Goal: Information Seeking & Learning: Get advice/opinions

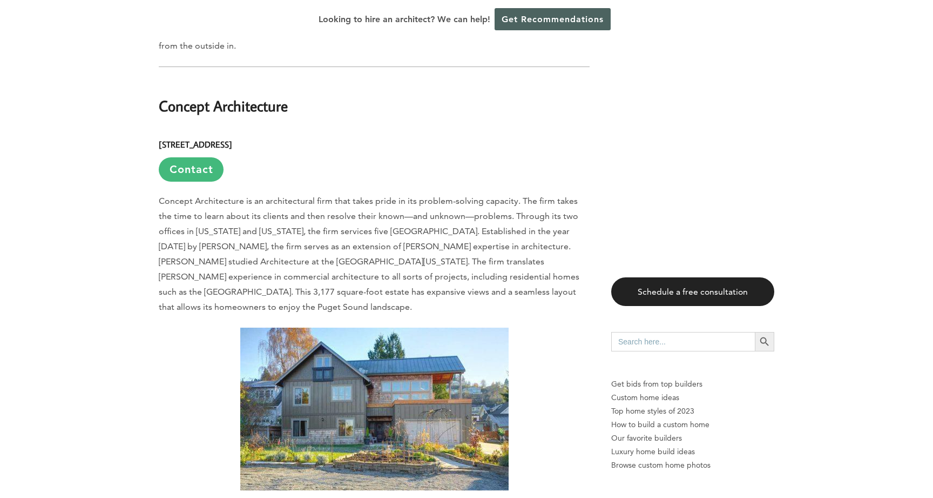
scroll to position [3189, 0]
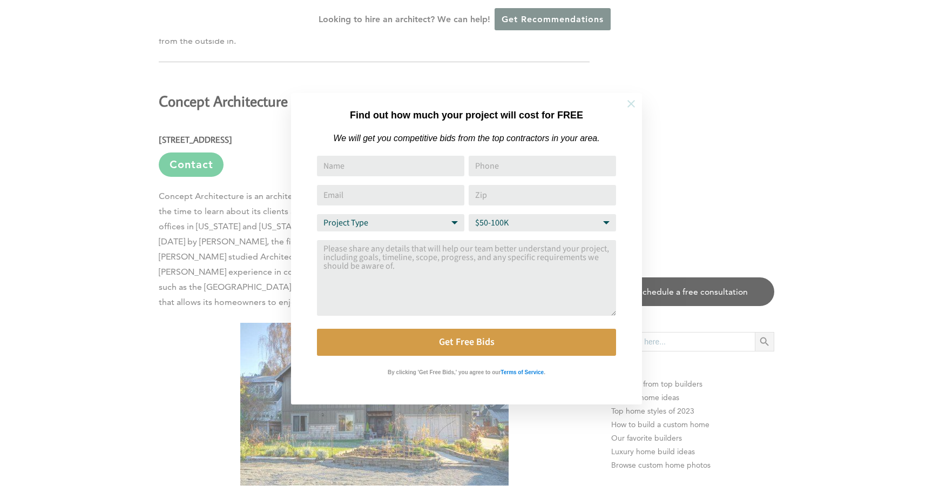
click at [628, 104] on icon at bounding box center [632, 104] width 12 height 12
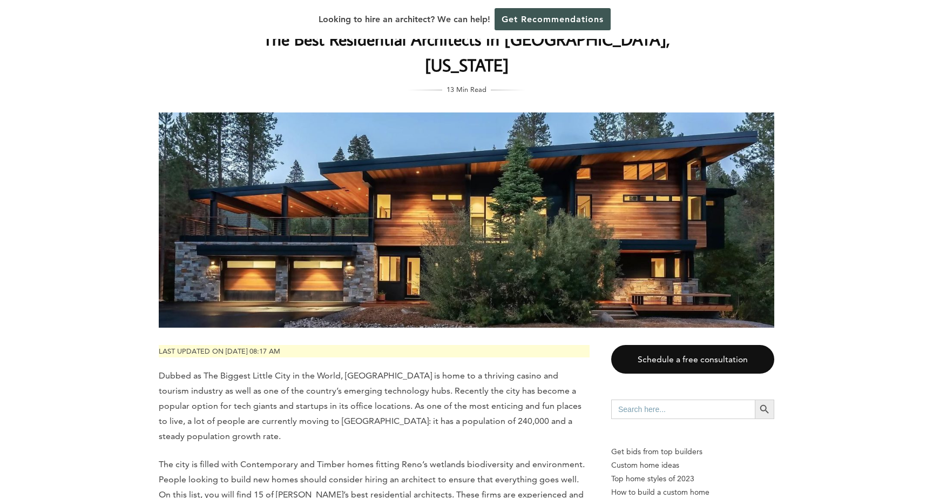
scroll to position [0, 0]
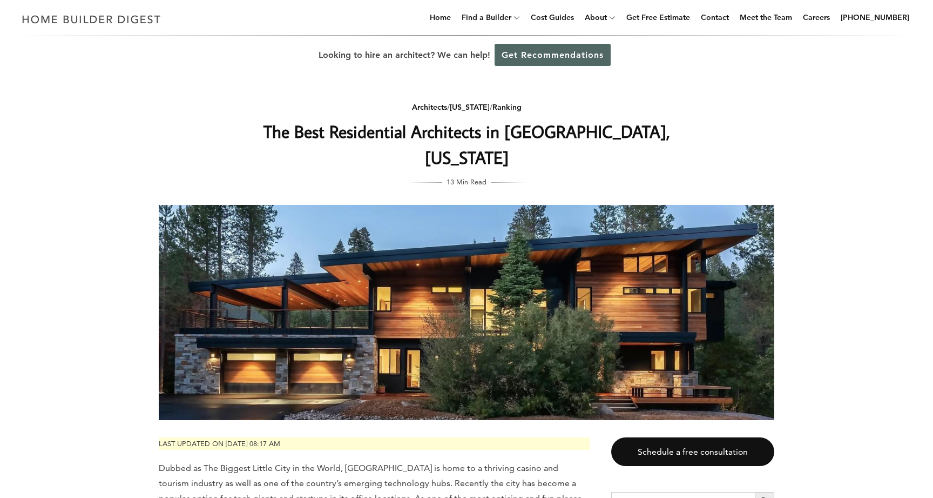
click at [567, 55] on link "Get Recommendations" at bounding box center [553, 55] width 116 height 22
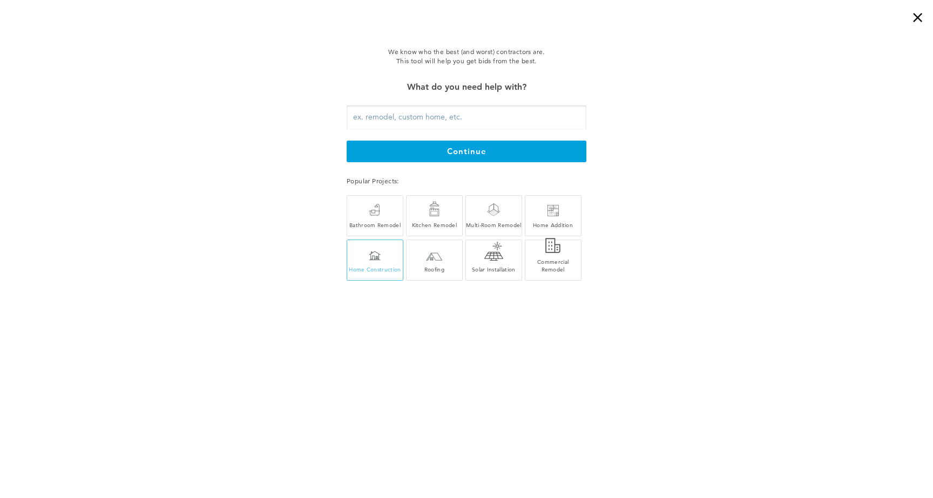
click at [378, 253] on div at bounding box center [375, 256] width 12 height 10
type input "Home Construction"
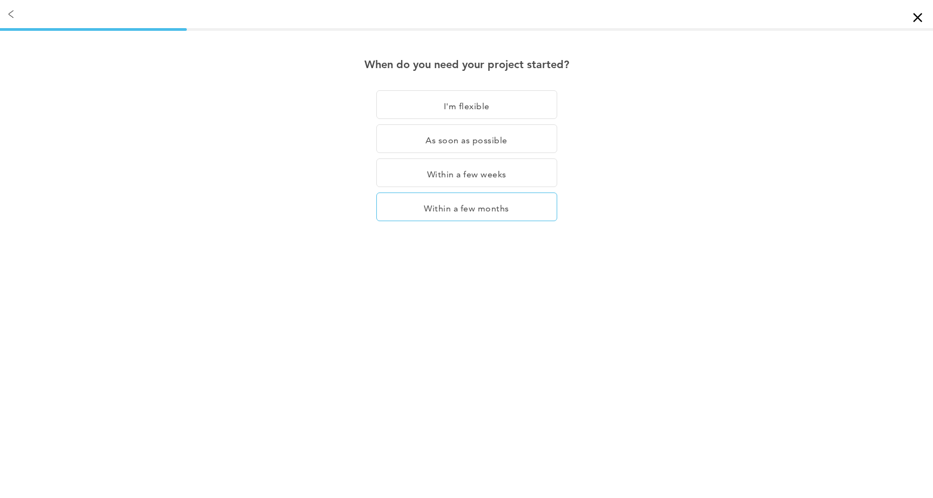
click at [474, 212] on div "Within a few months" at bounding box center [467, 206] width 181 height 29
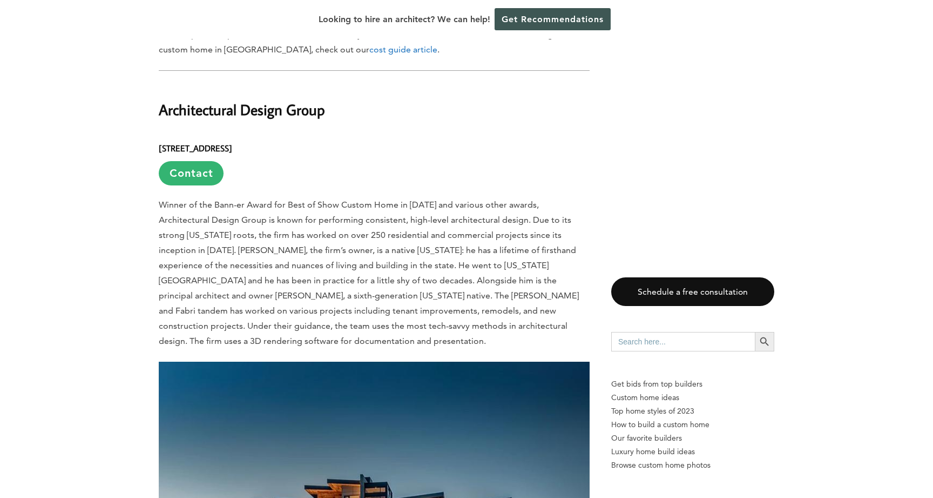
scroll to position [617, 0]
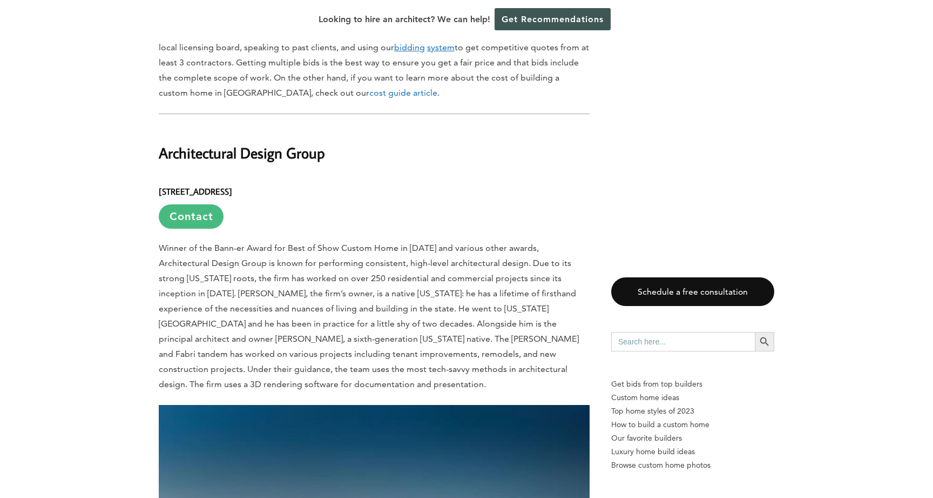
click at [201, 204] on link "Contact" at bounding box center [191, 216] width 65 height 24
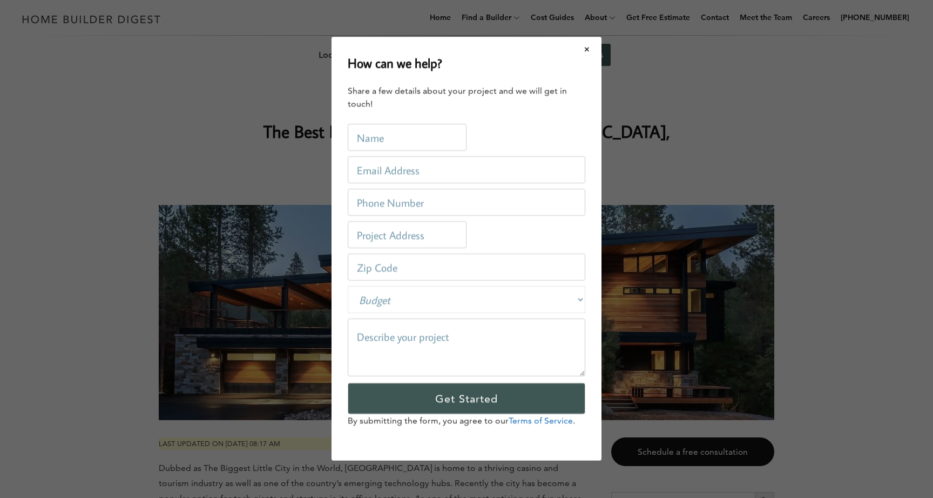
scroll to position [0, 0]
click at [592, 49] on button "Close modal" at bounding box center [587, 49] width 29 height 23
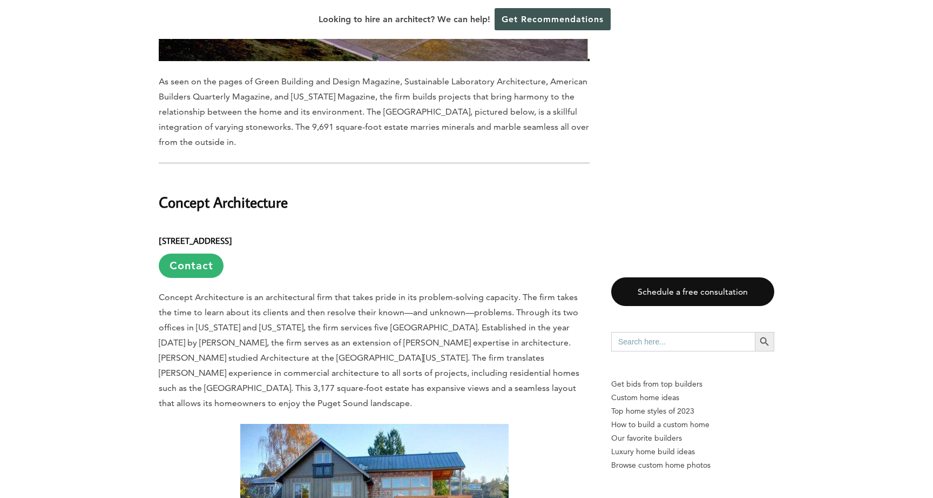
scroll to position [3091, 0]
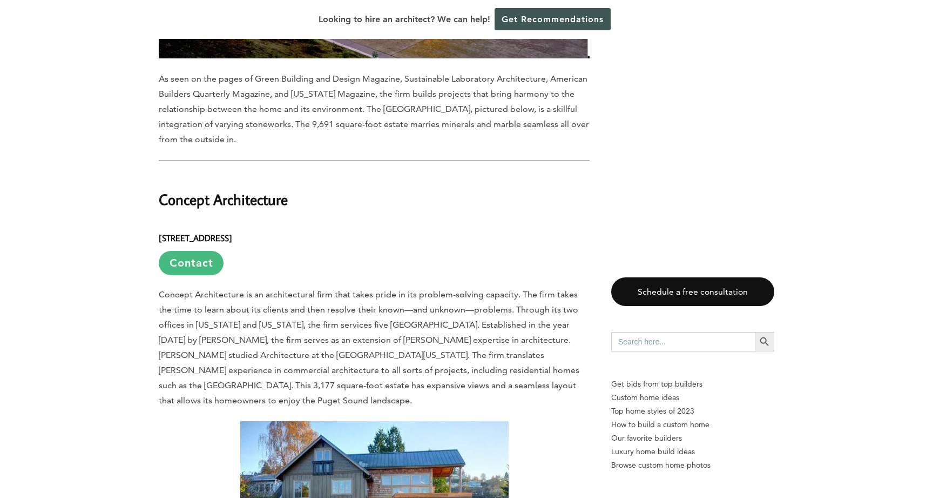
click at [189, 251] on link "Contact" at bounding box center [191, 263] width 65 height 24
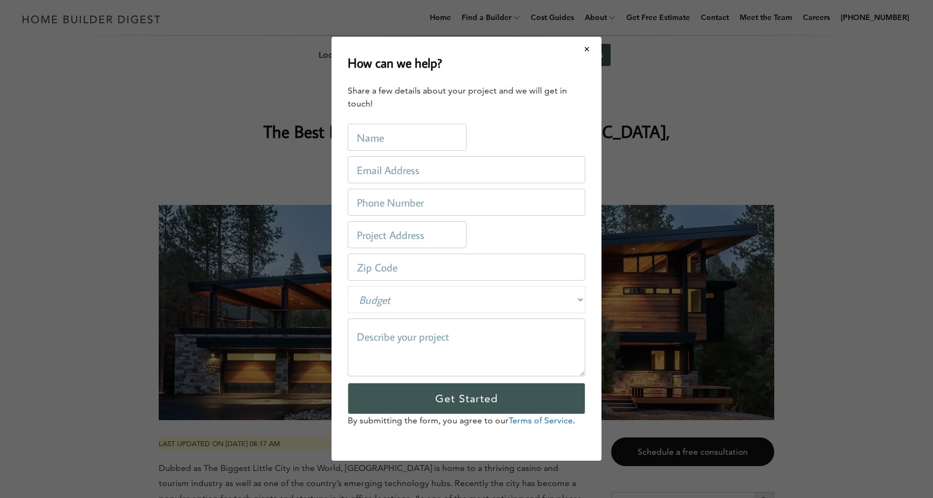
scroll to position [0, 0]
click at [587, 48] on button "Close modal" at bounding box center [587, 49] width 29 height 23
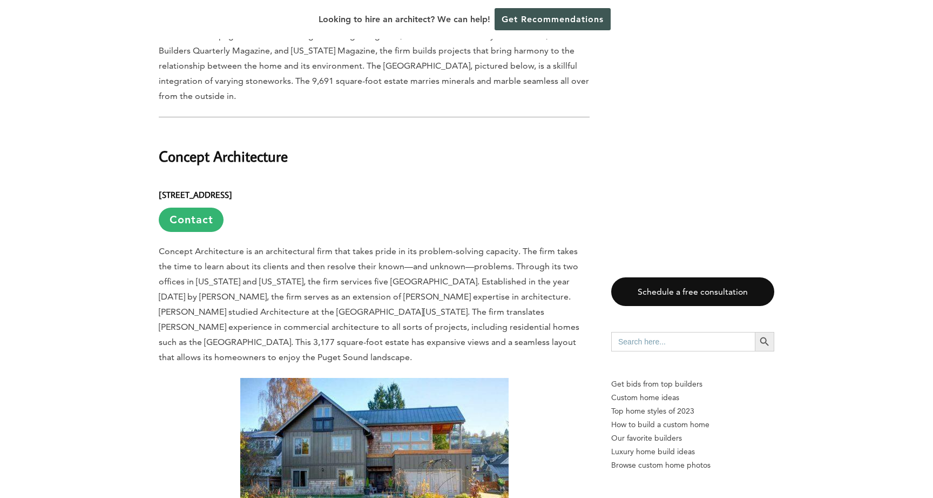
scroll to position [3124, 0]
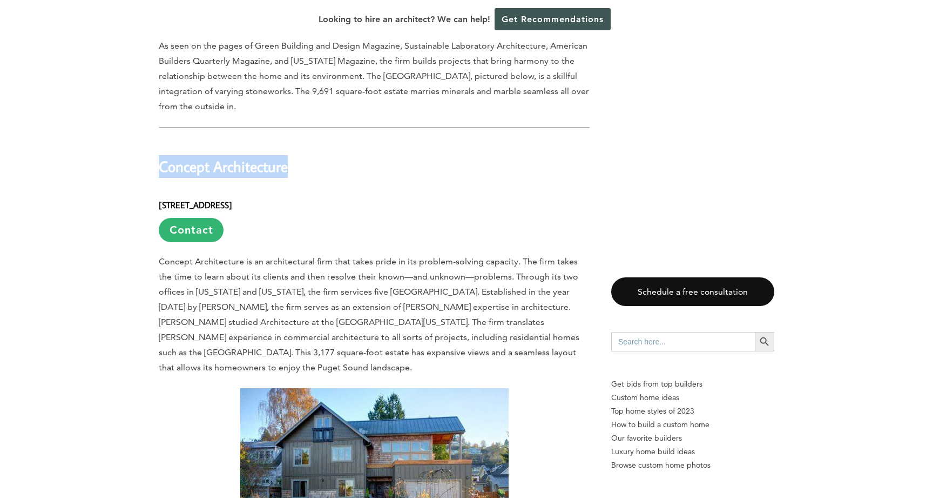
drag, startPoint x: 298, startPoint y: 96, endPoint x: 162, endPoint y: 98, distance: 136.2
click at [162, 140] on h2 "Concept Architecture" at bounding box center [374, 158] width 431 height 37
copy h2 "Concept Architecture"
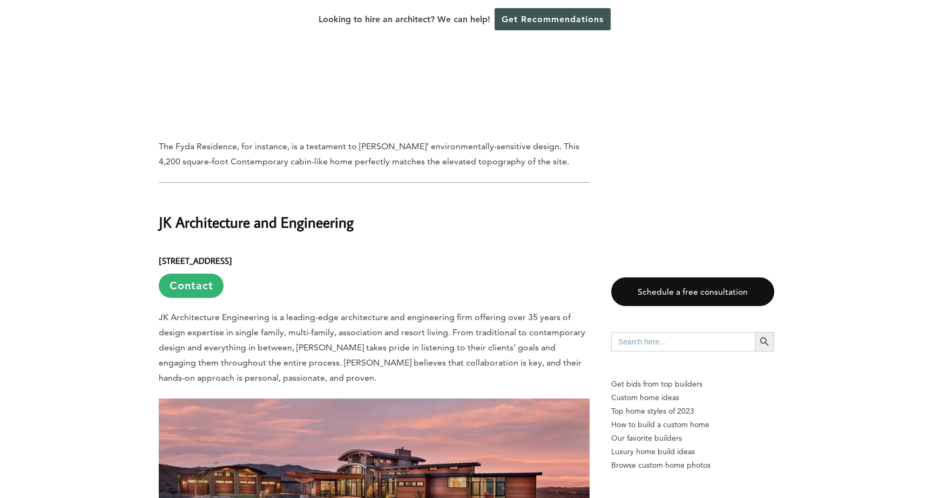
scroll to position [6354, 0]
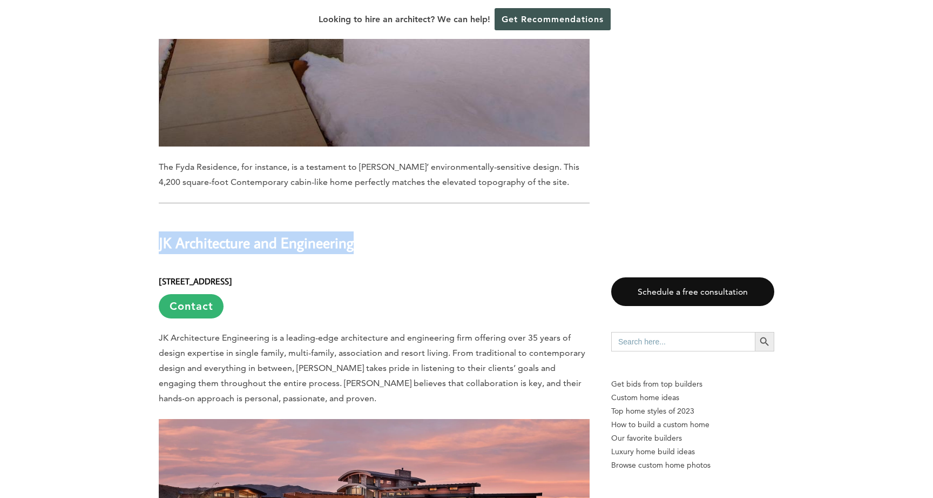
drag, startPoint x: 159, startPoint y: 90, endPoint x: 366, endPoint y: 90, distance: 206.9
click at [366, 216] on h2 "JK Architecture and Engineering" at bounding box center [374, 234] width 431 height 37
copy h2 "JK Architecture and Engineering"
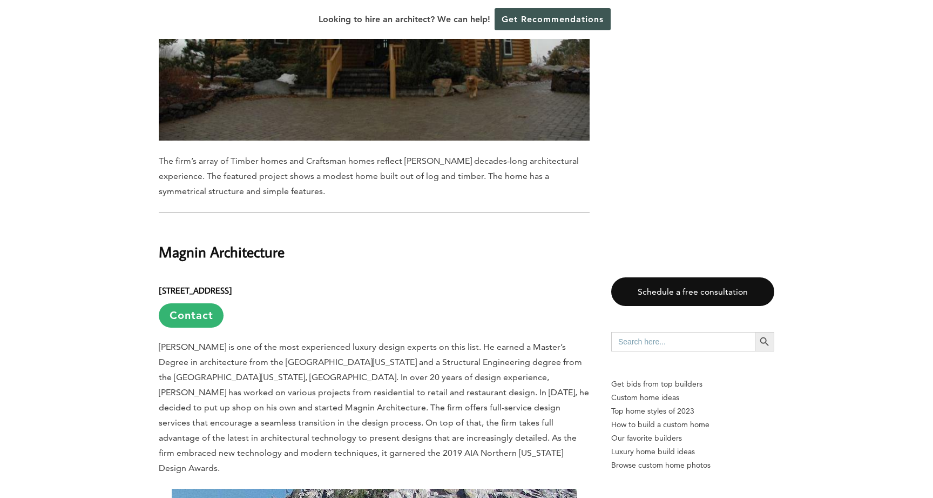
scroll to position [7417, 0]
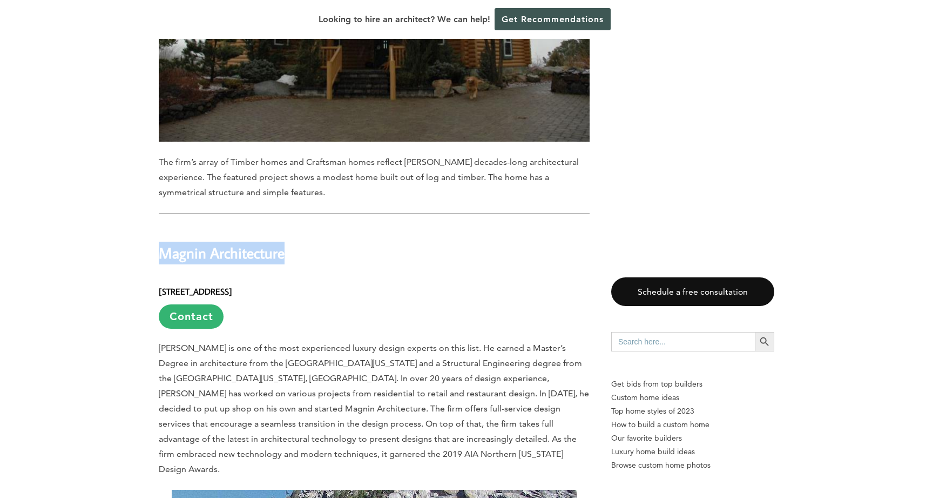
drag, startPoint x: 298, startPoint y: 85, endPoint x: 159, endPoint y: 87, distance: 138.8
click at [159, 226] on h2 "Magnin Architecture" at bounding box center [374, 244] width 431 height 37
copy h2 "Magnin Architecture"
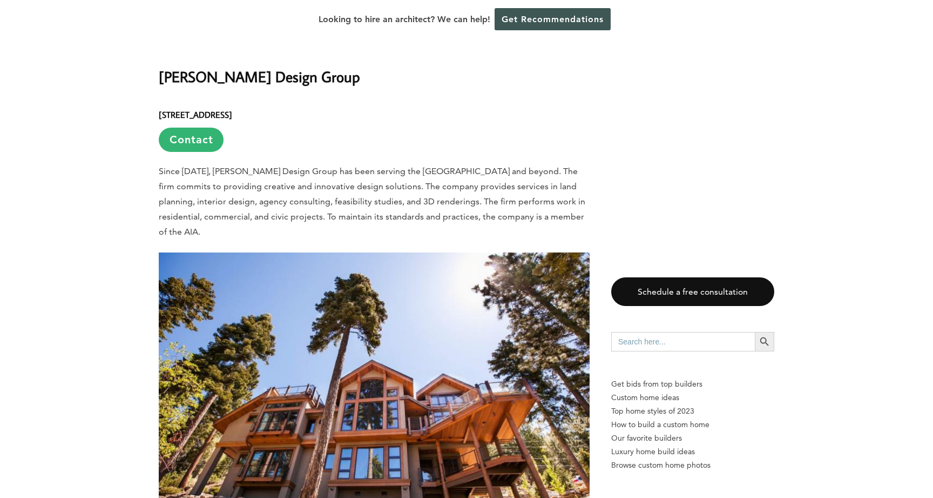
scroll to position [9490, 0]
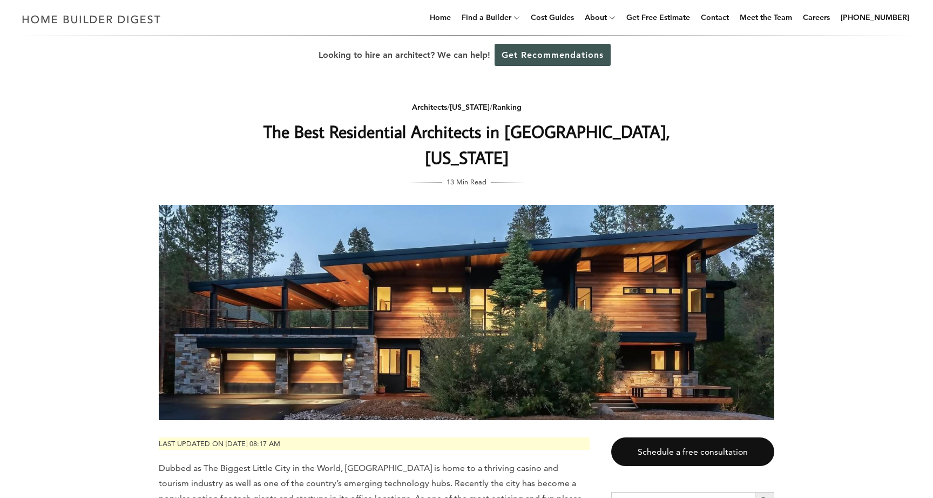
scroll to position [0, 0]
